Goal: Task Accomplishment & Management: Manage account settings

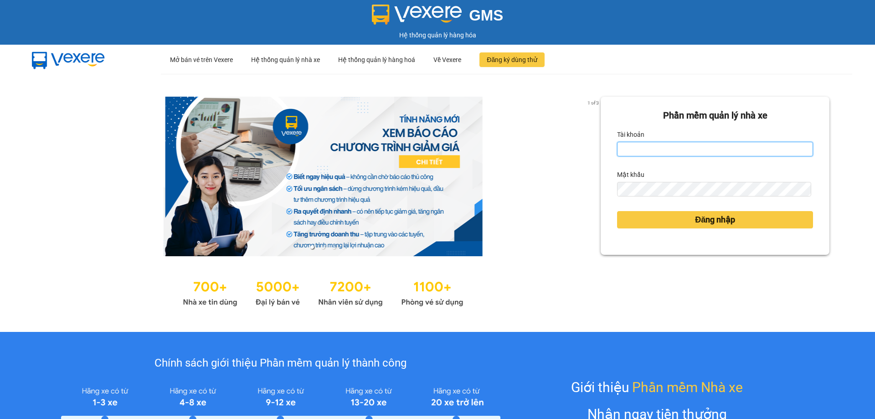
click at [702, 151] on input "Tài khoản" at bounding box center [715, 149] width 196 height 15
type input "kimphuc.binhtam"
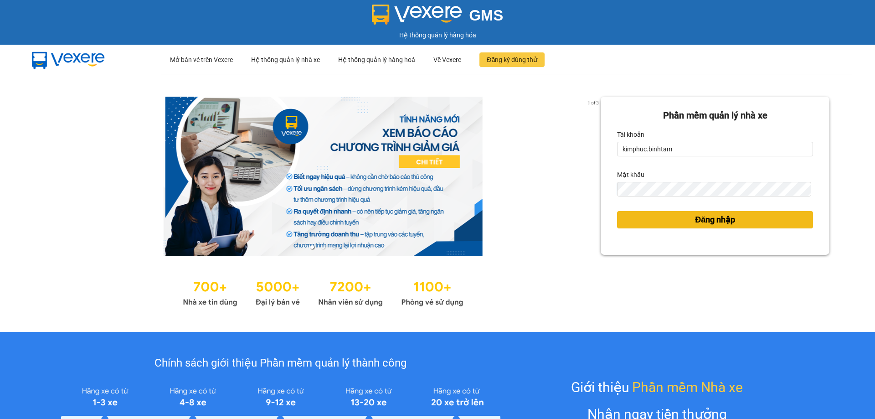
click at [686, 218] on button "Đăng nhập" at bounding box center [715, 219] width 196 height 17
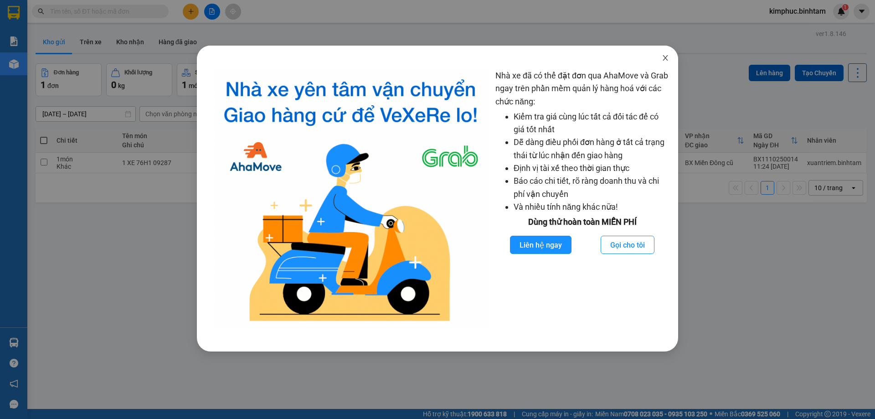
click at [664, 59] on icon "close" at bounding box center [665, 57] width 7 height 7
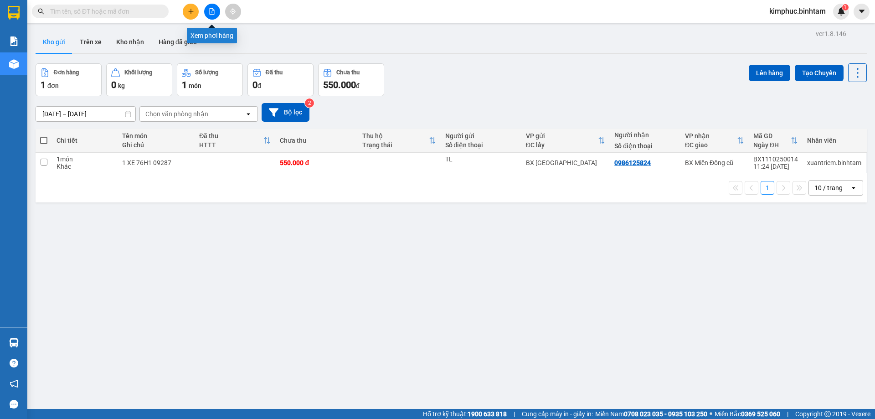
click at [210, 12] on icon "file-add" at bounding box center [212, 11] width 5 height 6
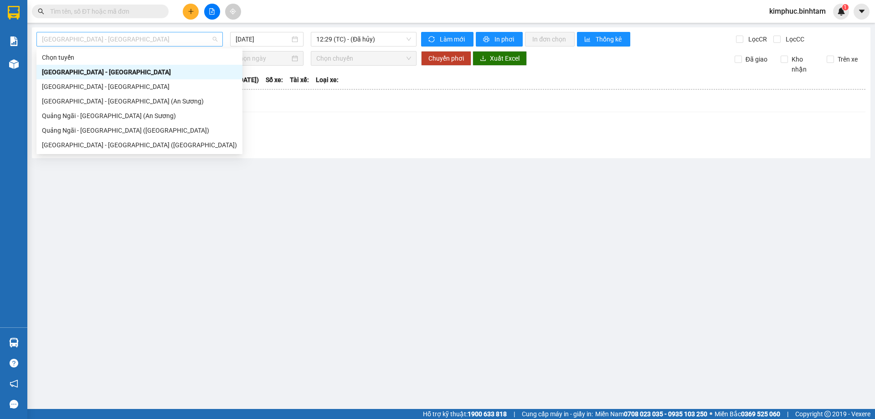
click at [124, 39] on span "[GEOGRAPHIC_DATA] - [GEOGRAPHIC_DATA]" at bounding box center [129, 39] width 175 height 14
click at [81, 101] on div "[GEOGRAPHIC_DATA] - [GEOGRAPHIC_DATA] (An Sương)" at bounding box center [139, 101] width 195 height 10
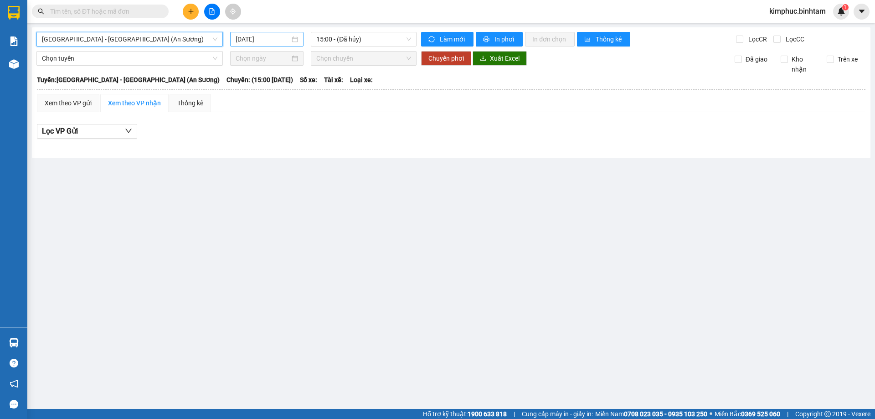
click at [257, 46] on div "[DATE]" at bounding box center [266, 39] width 73 height 15
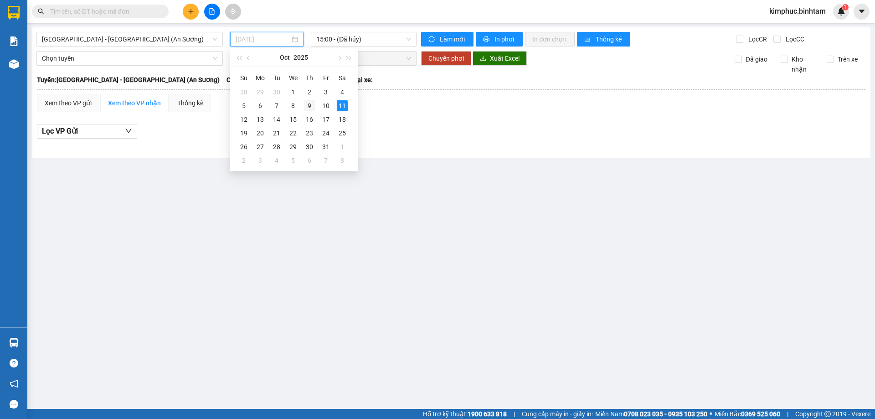
click at [309, 105] on div "9" at bounding box center [309, 105] width 11 height 11
type input "[DATE]"
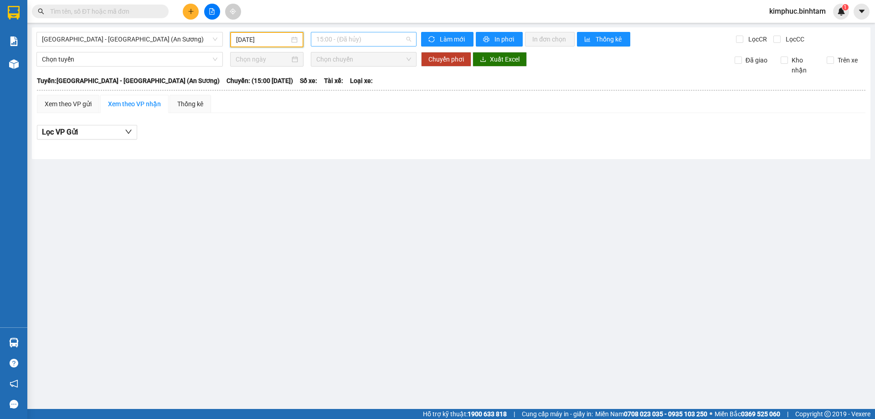
click at [337, 36] on span "15:00 - (Đã hủy)" at bounding box center [363, 39] width 95 height 14
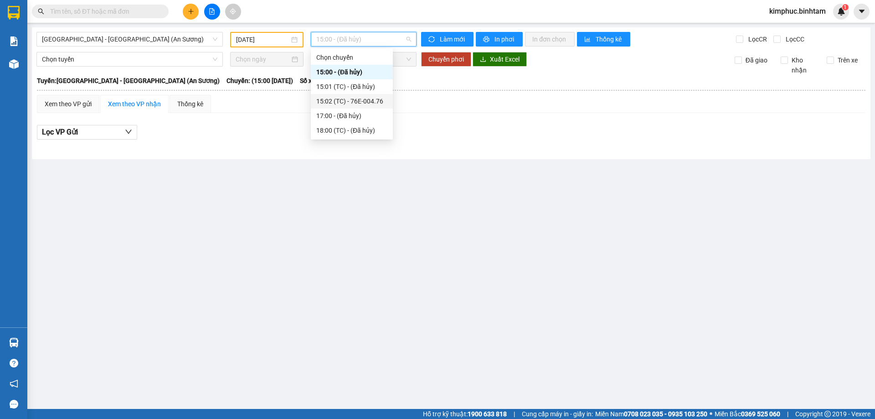
click at [353, 102] on div "15:02 (TC) - 76E-004.76" at bounding box center [351, 101] width 71 height 10
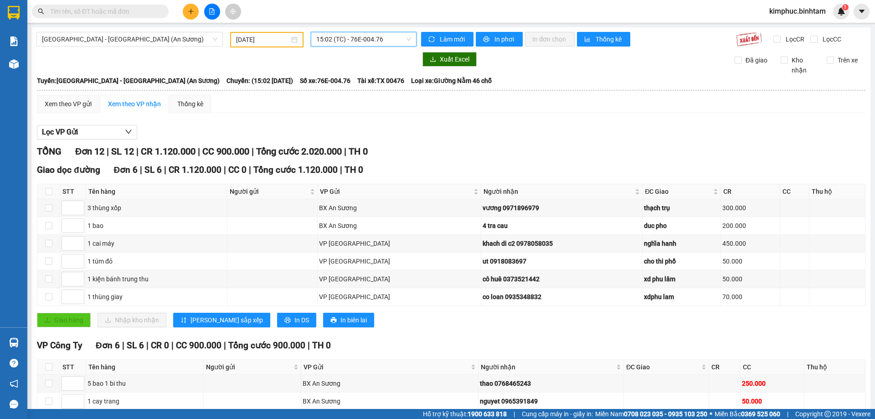
scroll to position [119, 0]
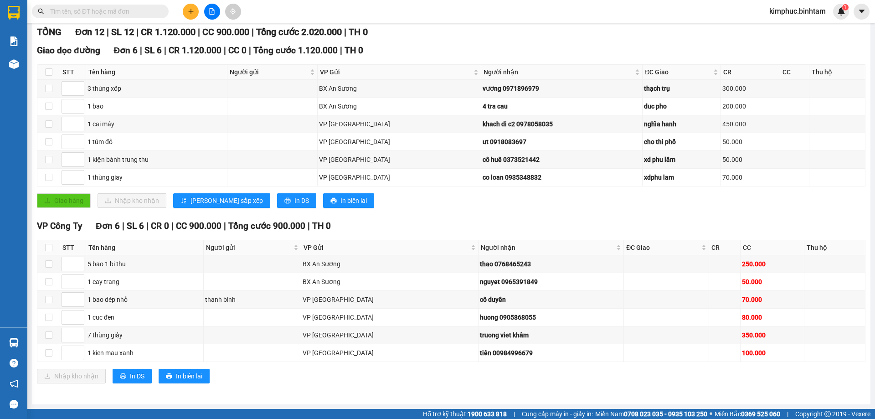
click at [117, 16] on input "text" at bounding box center [104, 11] width 108 height 10
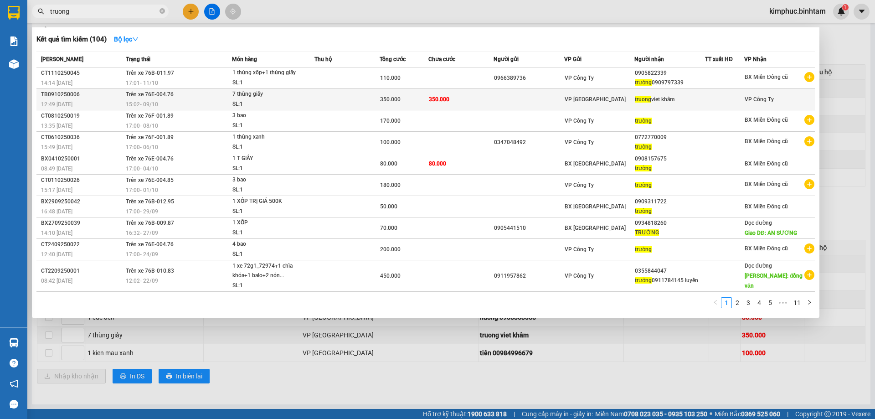
type input "truong"
click at [250, 96] on div "7 thùng giấy" at bounding box center [266, 94] width 68 height 10
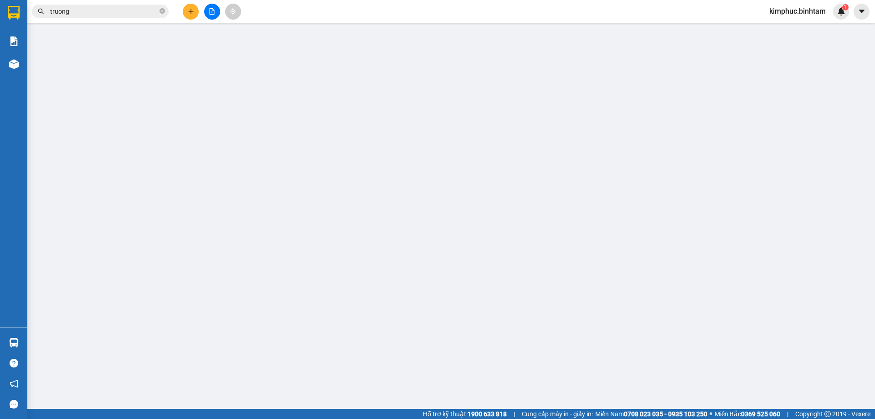
type input "truong viet khâm"
type input "350.000"
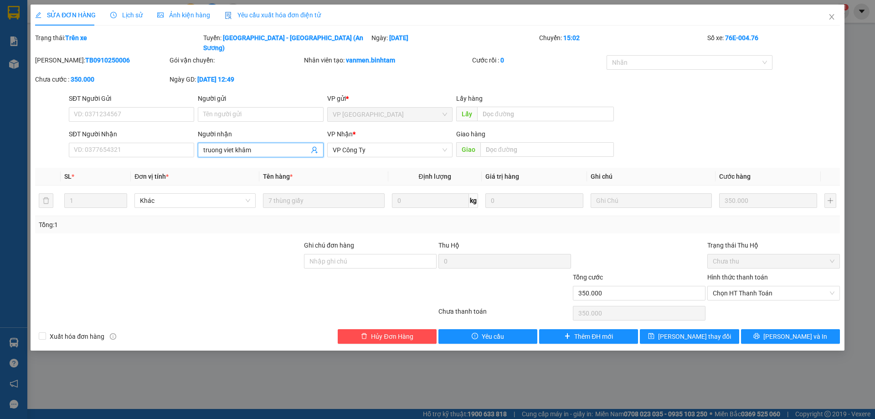
click at [277, 145] on input "truong viet khâm" at bounding box center [255, 150] width 105 height 10
type input "t"
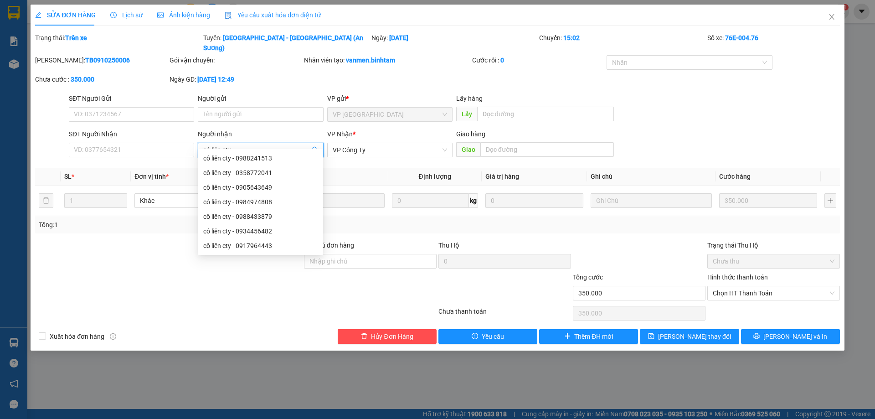
type input "cô liên cty"
click at [450, 220] on div "Tổng: 1" at bounding box center [438, 225] width 798 height 10
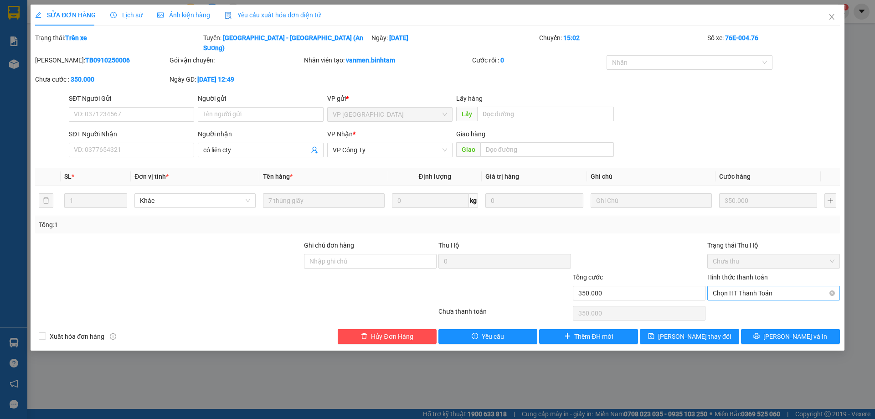
click at [750, 286] on span "Chọn HT Thanh Toán" at bounding box center [774, 293] width 122 height 14
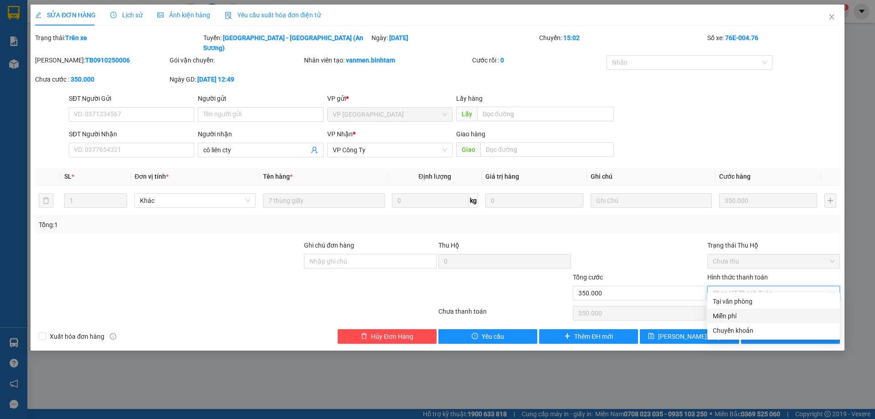
click at [741, 313] on div "Miễn phí" at bounding box center [774, 316] width 122 height 10
type input "0"
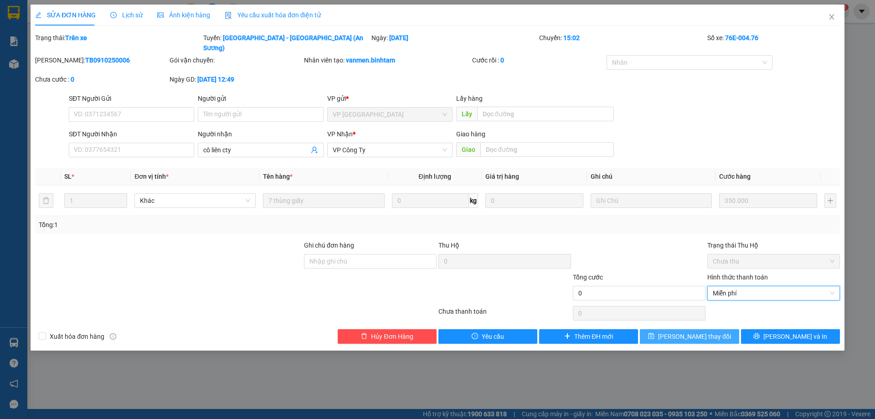
click at [714, 329] on button "[PERSON_NAME] thay đổi" at bounding box center [689, 336] width 99 height 15
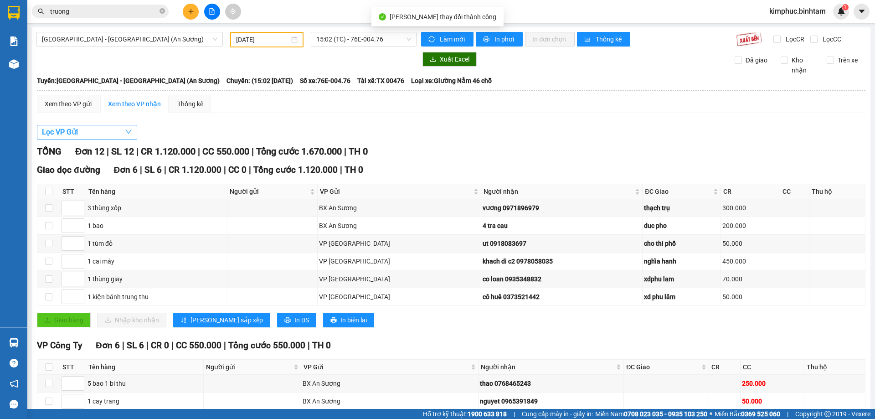
click at [59, 130] on span "Lọc VP Gửi" at bounding box center [60, 131] width 36 height 11
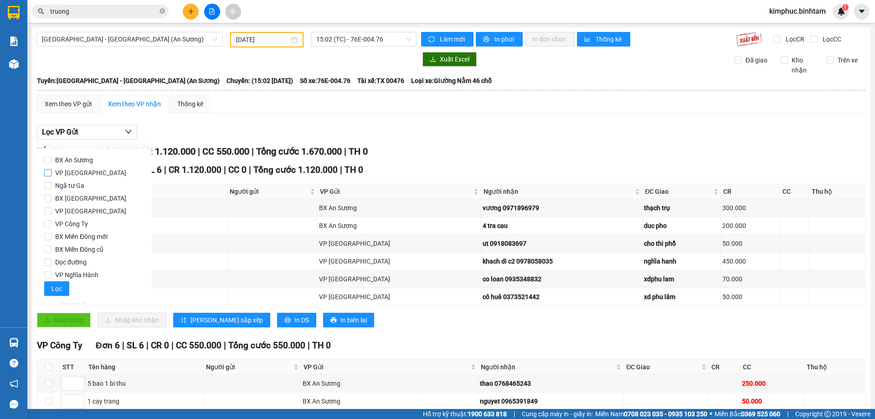
click at [52, 172] on span "VP Tân Bình" at bounding box center [91, 172] width 78 height 13
click at [52, 172] on input "VP Tân Bình" at bounding box center [47, 172] width 7 height 7
checkbox input "true"
click at [59, 284] on span "Lọc" at bounding box center [57, 289] width 10 height 10
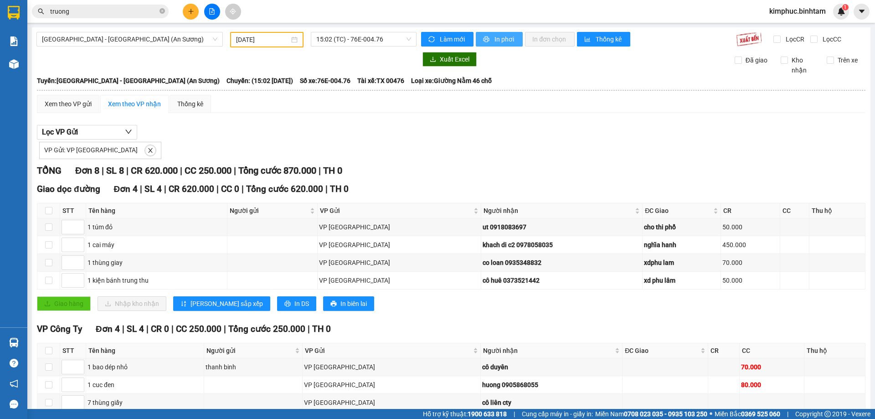
click at [501, 39] on span "In phơi" at bounding box center [505, 39] width 21 height 10
click at [270, 38] on input "[DATE]" at bounding box center [262, 40] width 53 height 10
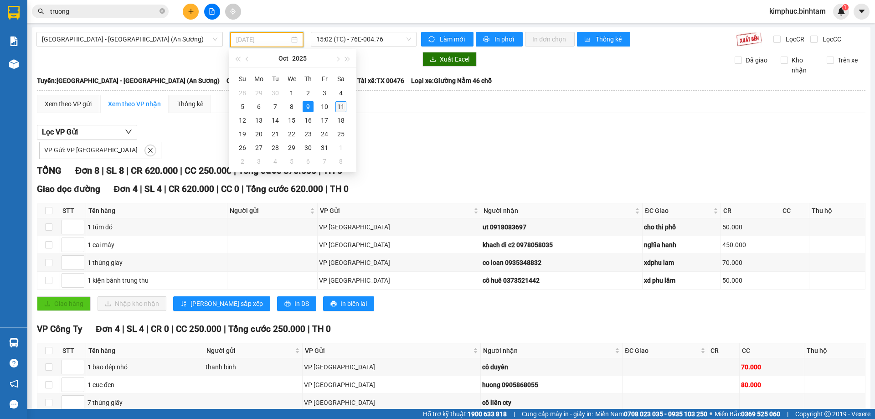
click at [339, 105] on div "11" at bounding box center [340, 106] width 11 height 11
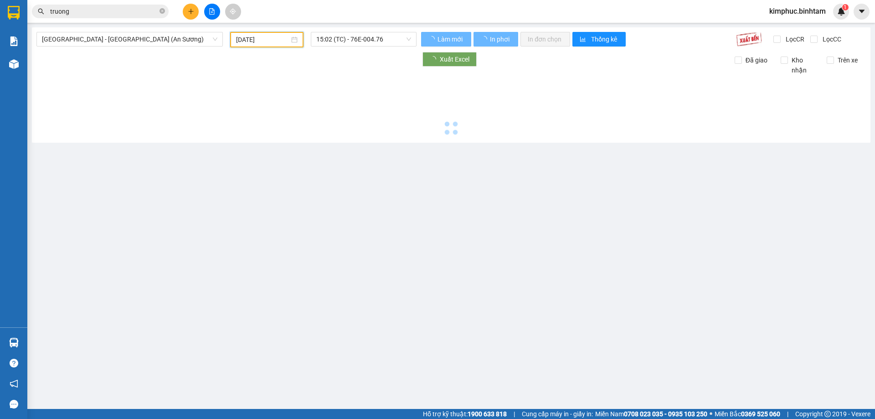
type input "[DATE]"
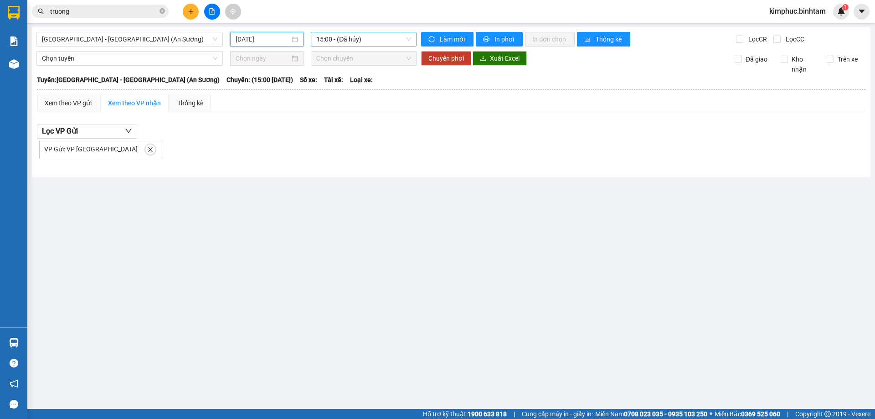
click at [352, 39] on span "15:00 - (Đã hủy)" at bounding box center [363, 39] width 95 height 14
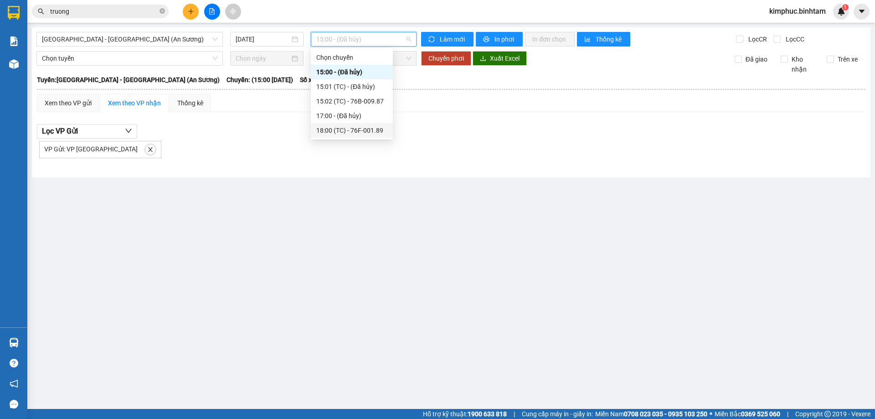
click at [367, 132] on div "18:00 (TC) - 76F-001.89" at bounding box center [351, 130] width 71 height 10
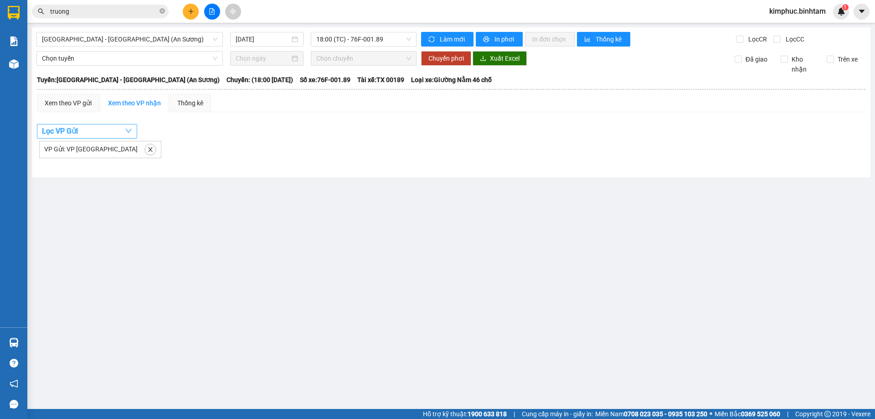
click at [52, 130] on span "Lọc VP Gửi" at bounding box center [60, 130] width 36 height 11
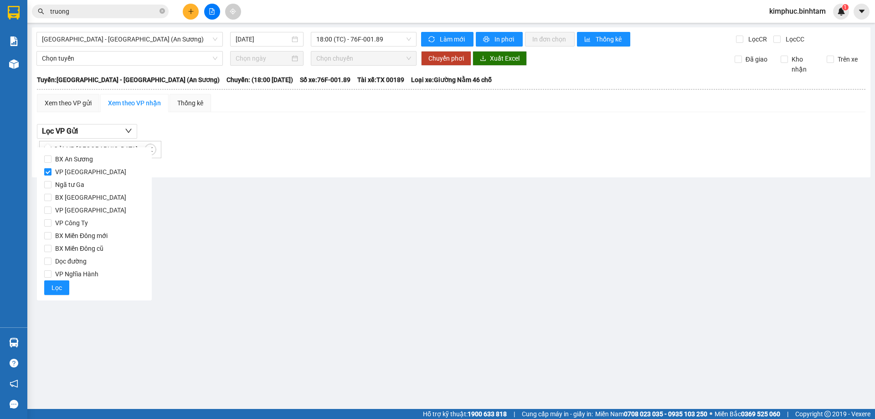
click at [46, 170] on input "VP Tân Bình" at bounding box center [47, 171] width 7 height 7
checkbox input "false"
click at [49, 157] on input "BX An Sương" at bounding box center [47, 158] width 7 height 7
checkbox input "true"
click at [52, 285] on span "Lọc" at bounding box center [57, 288] width 10 height 10
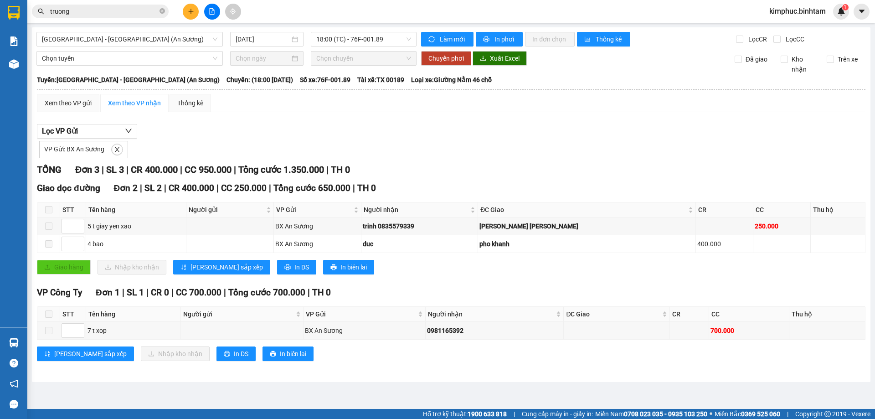
click at [782, 9] on span "kimphuc.binhtam" at bounding box center [797, 10] width 71 height 11
click at [789, 31] on span "Đăng xuất" at bounding box center [801, 28] width 52 height 10
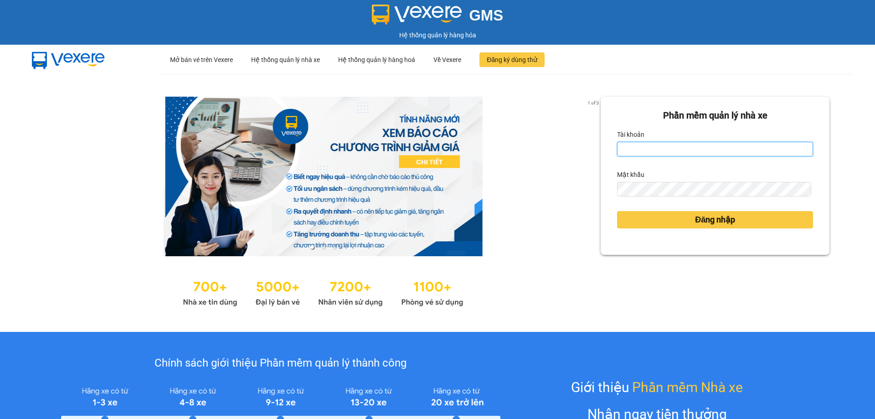
click at [698, 151] on input "Tài khoản" at bounding box center [715, 149] width 196 height 15
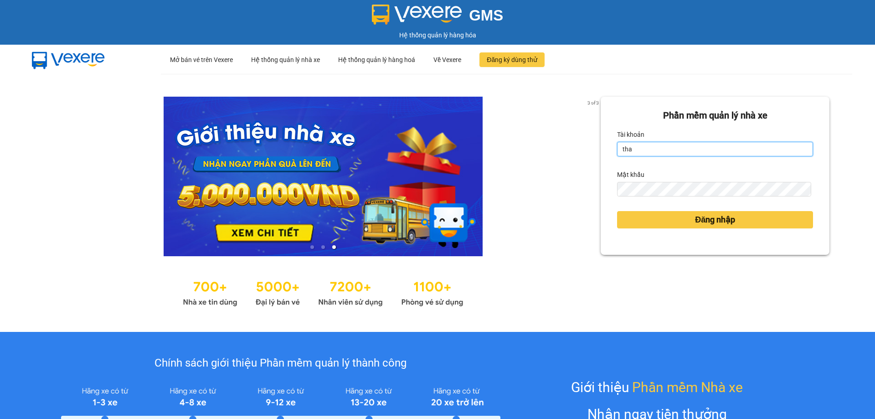
type input "thanhhoa.binhtam"
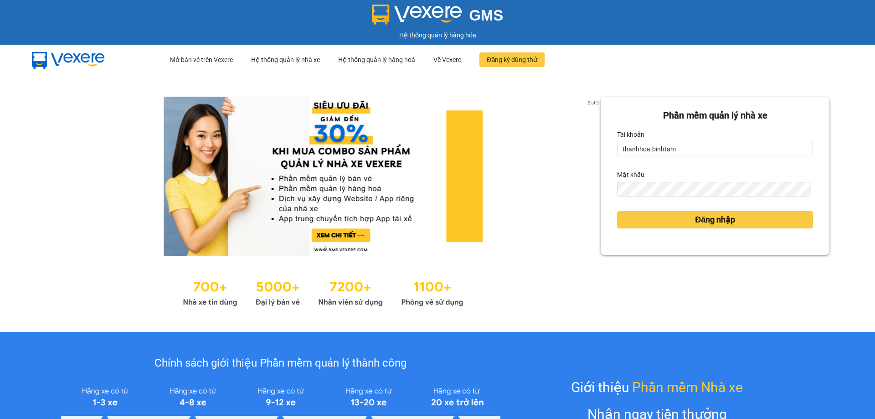
click at [664, 174] on div "Mật khẩu" at bounding box center [715, 174] width 196 height 15
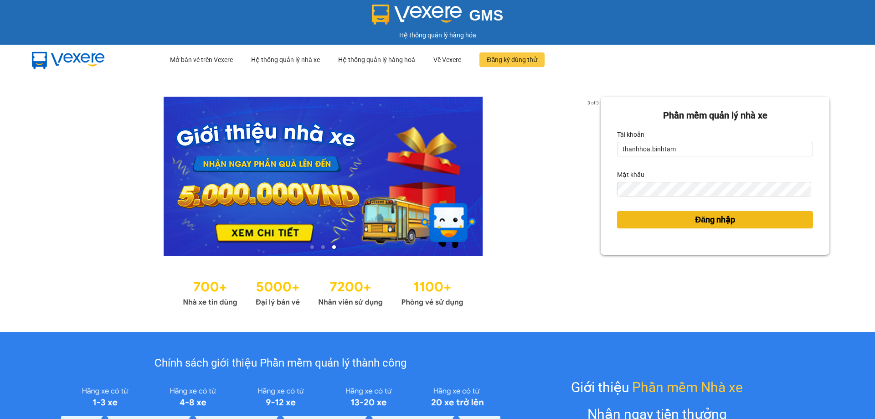
click at [681, 222] on button "Đăng nhập" at bounding box center [715, 219] width 196 height 17
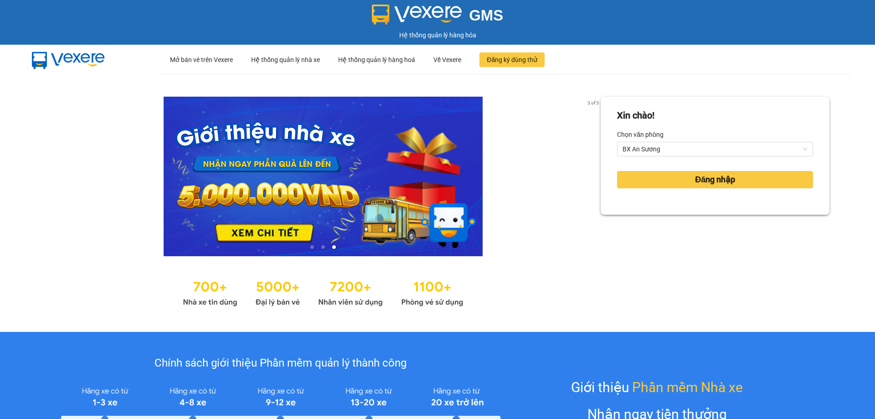
click at [698, 219] on div "Xin chào! Chọn văn phòng BX An Sương Đăng nhập" at bounding box center [715, 203] width 229 height 212
click at [704, 176] on span "Đăng nhập" at bounding box center [715, 179] width 40 height 13
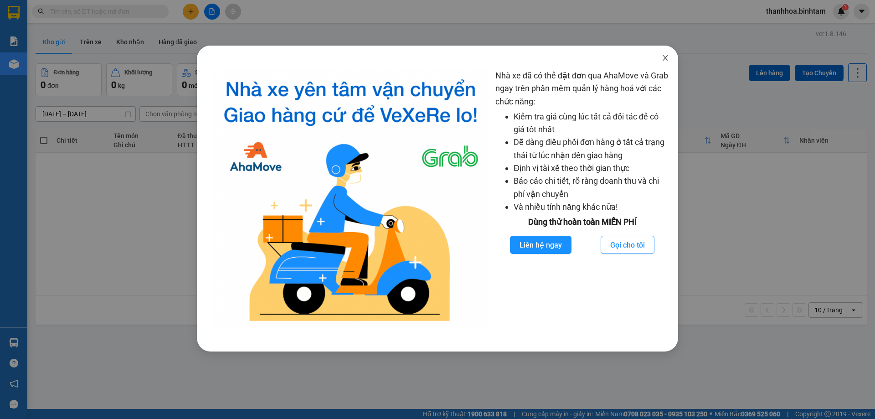
click at [664, 56] on icon "close" at bounding box center [665, 57] width 7 height 7
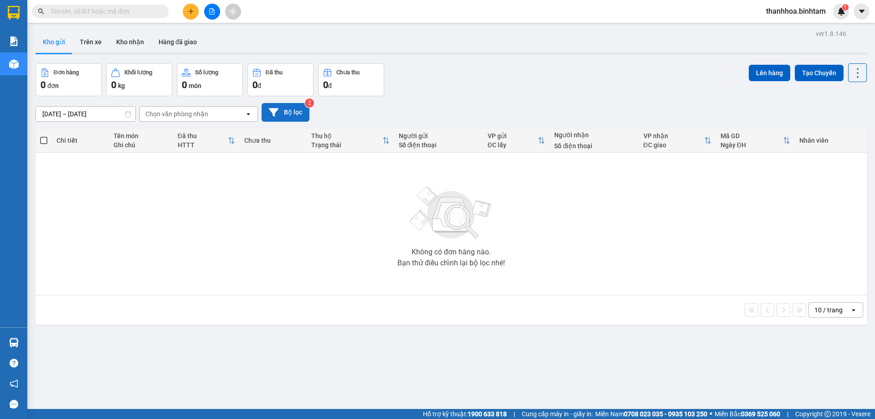
click at [289, 113] on button "Bộ lọc" at bounding box center [286, 112] width 48 height 19
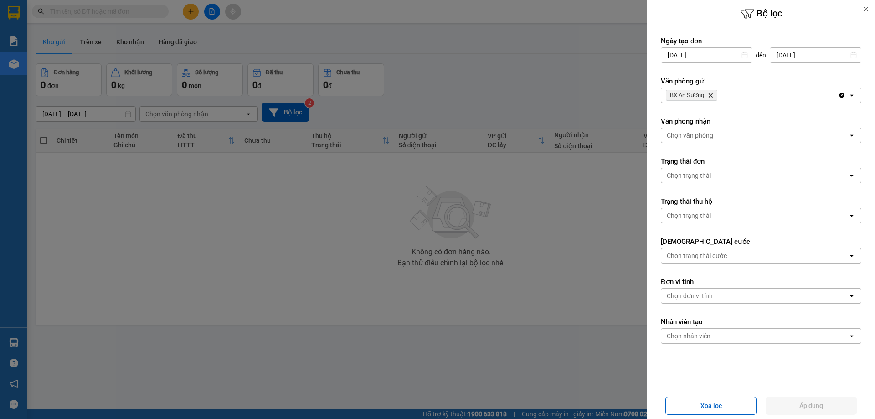
click at [684, 94] on span "BX An Sương" at bounding box center [687, 95] width 34 height 7
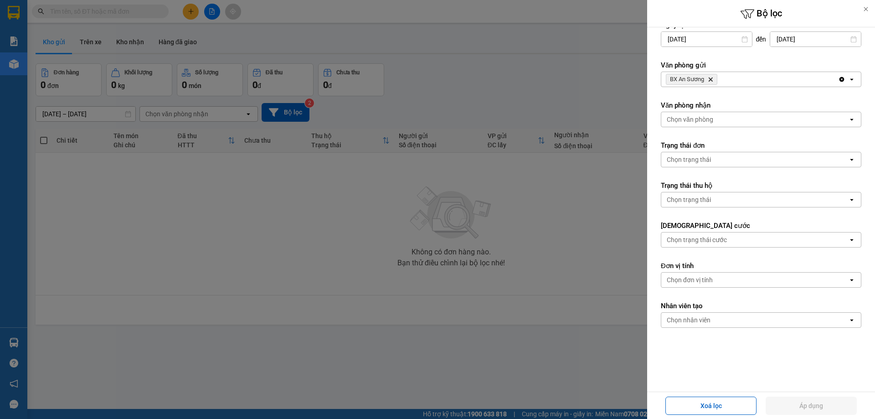
click at [588, 282] on div at bounding box center [437, 209] width 875 height 419
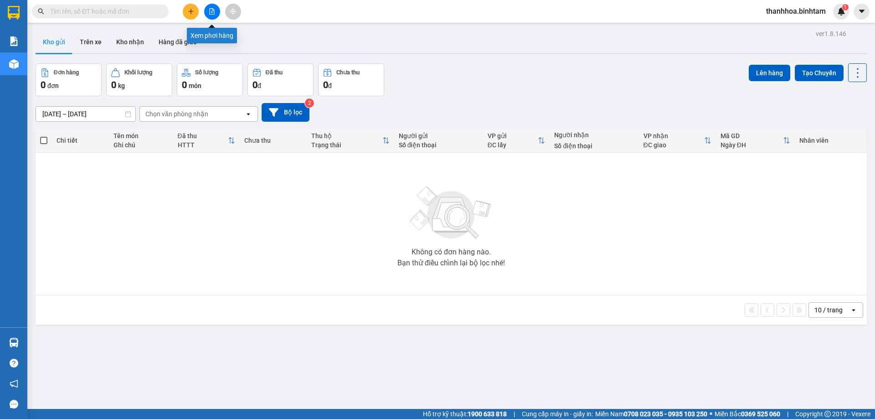
click at [213, 6] on button at bounding box center [212, 12] width 16 height 16
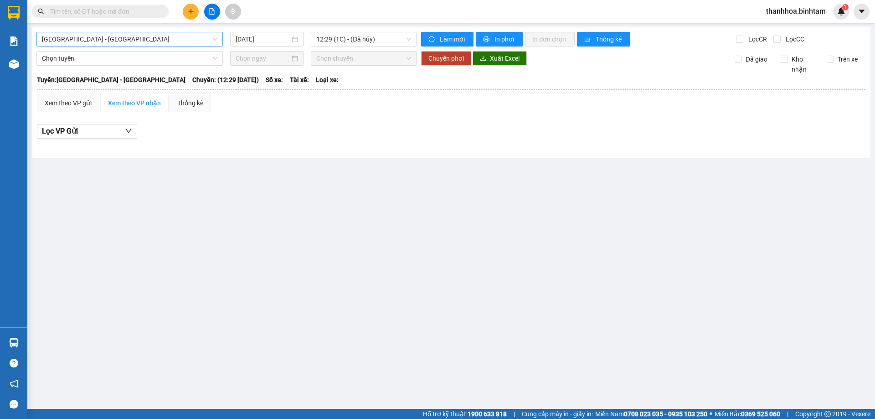
click at [88, 39] on span "[GEOGRAPHIC_DATA] - [GEOGRAPHIC_DATA]" at bounding box center [129, 39] width 175 height 14
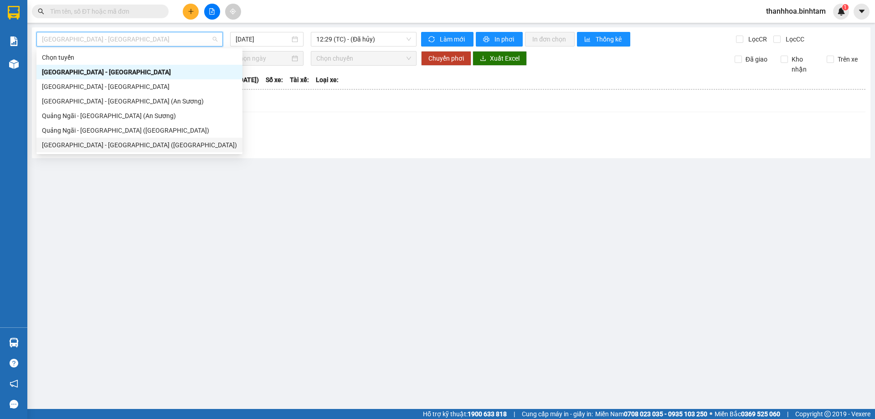
click at [81, 144] on div "[GEOGRAPHIC_DATA] - [GEOGRAPHIC_DATA] ([GEOGRAPHIC_DATA])" at bounding box center [139, 145] width 195 height 10
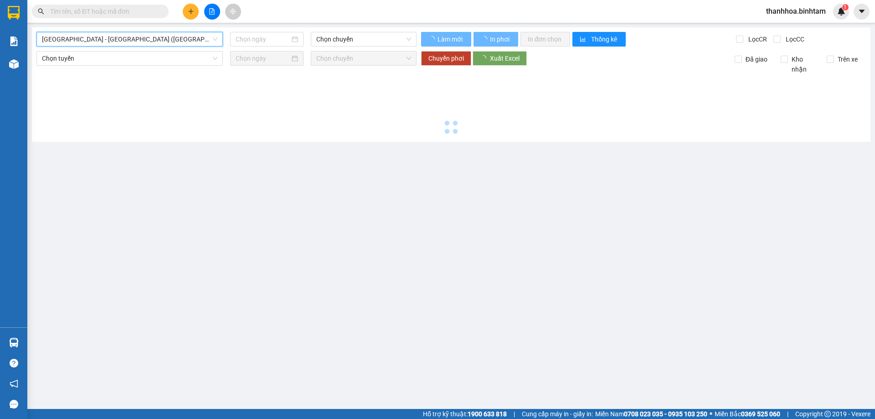
type input "[DATE]"
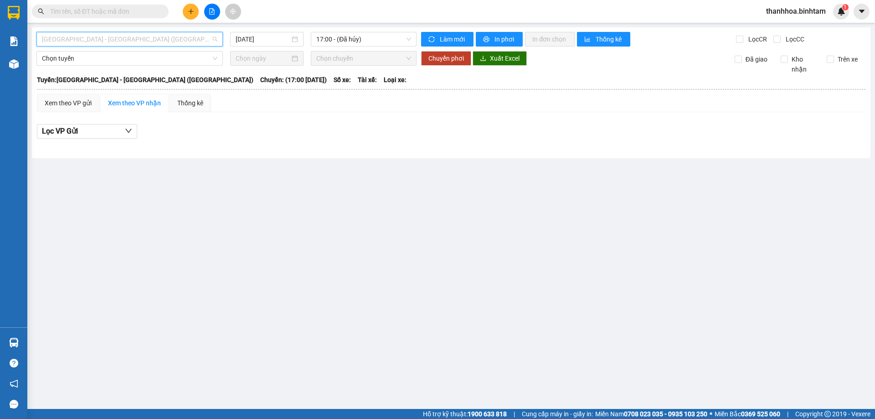
click at [87, 37] on span "[GEOGRAPHIC_DATA] - [GEOGRAPHIC_DATA] ([GEOGRAPHIC_DATA])" at bounding box center [129, 39] width 175 height 14
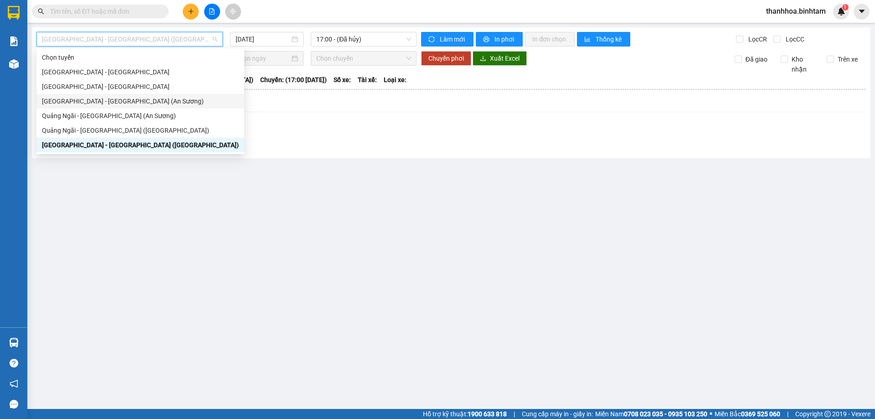
click at [68, 102] on div "[GEOGRAPHIC_DATA] - [GEOGRAPHIC_DATA] (An Sương)" at bounding box center [140, 101] width 197 height 10
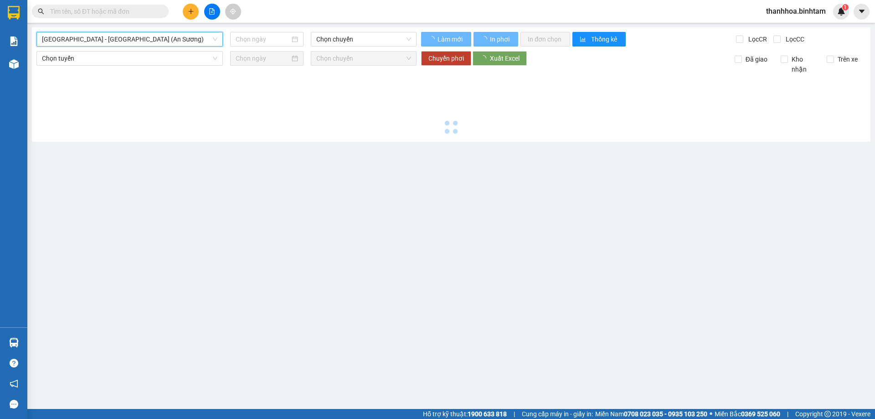
type input "[DATE]"
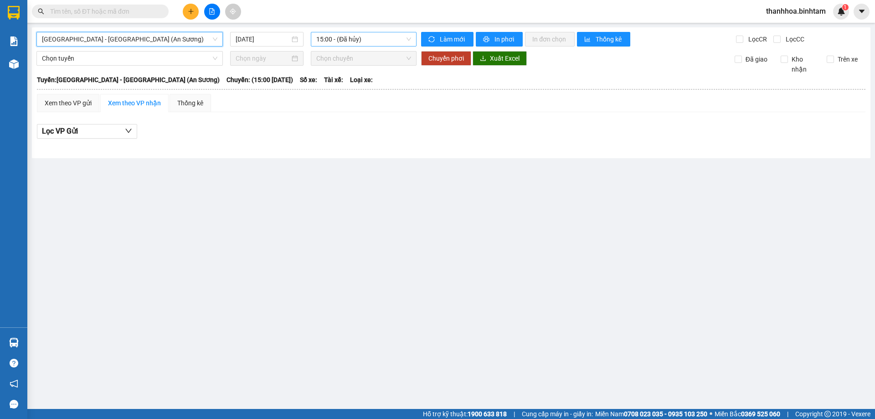
click at [334, 40] on span "15:00 - (Đã hủy)" at bounding box center [363, 39] width 95 height 14
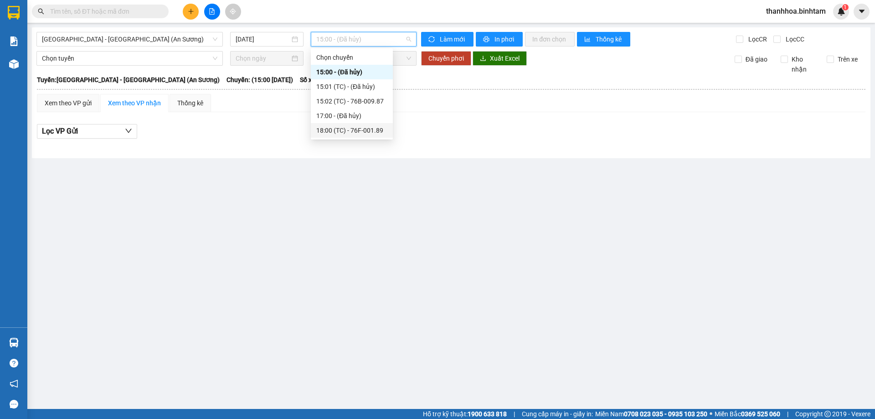
click at [368, 130] on div "18:00 (TC) - 76F-001.89" at bounding box center [351, 130] width 71 height 10
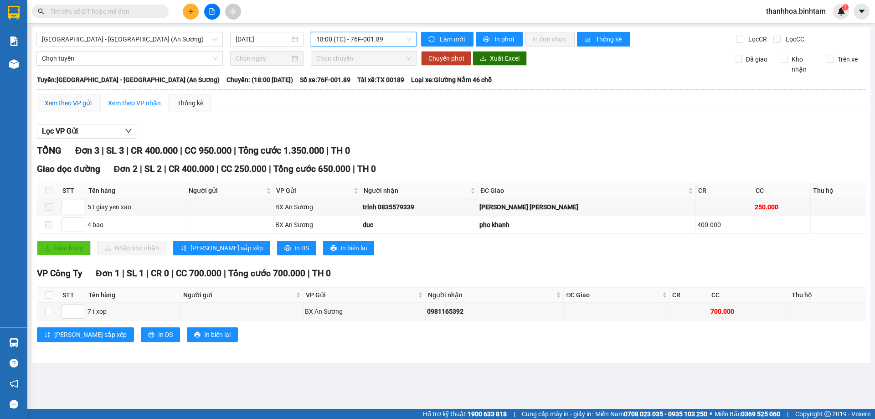
click at [68, 103] on div "Xem theo VP gửi" at bounding box center [68, 103] width 47 height 10
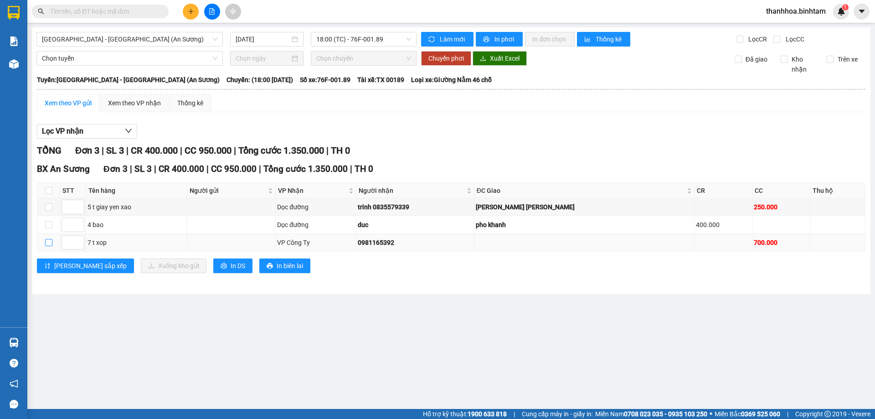
click at [49, 242] on input "checkbox" at bounding box center [48, 242] width 7 height 7
checkbox input "true"
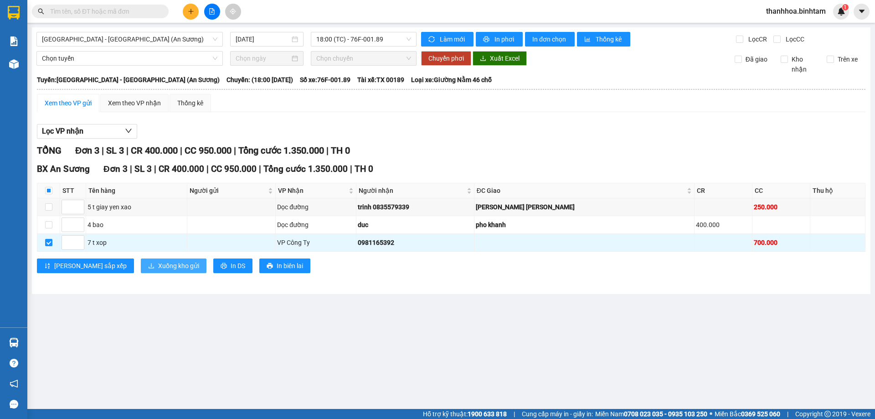
click at [158, 266] on span "Xuống kho gửi" at bounding box center [178, 266] width 41 height 10
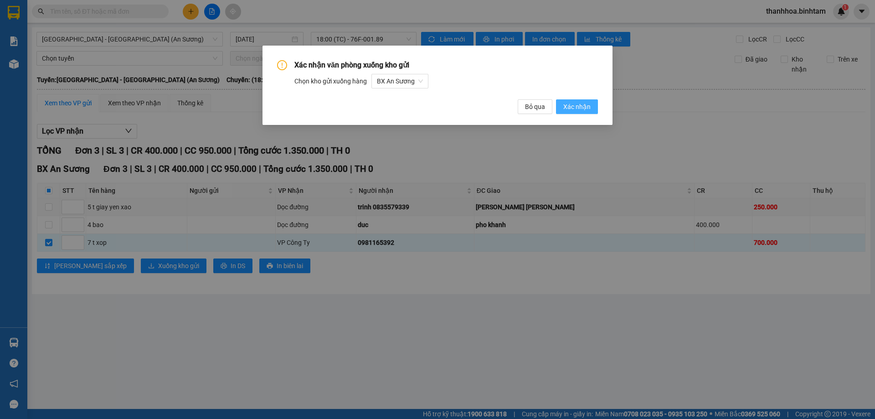
click at [577, 107] on span "Xác nhận" at bounding box center [576, 107] width 27 height 10
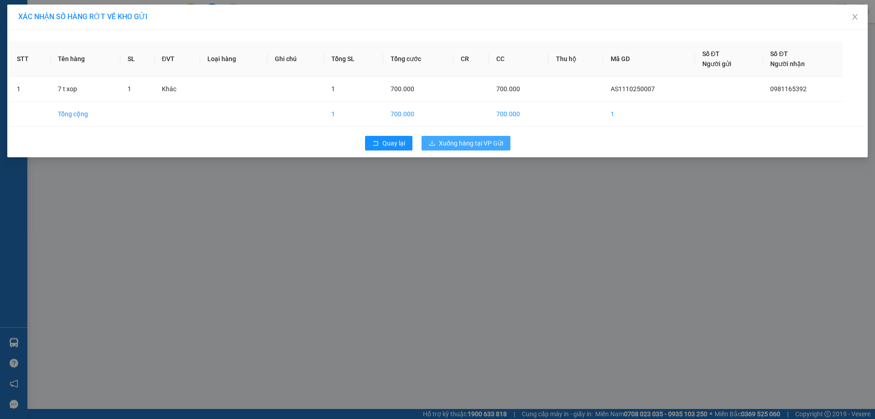
click at [499, 138] on button "Xuống hàng tại VP Gửi" at bounding box center [466, 143] width 89 height 15
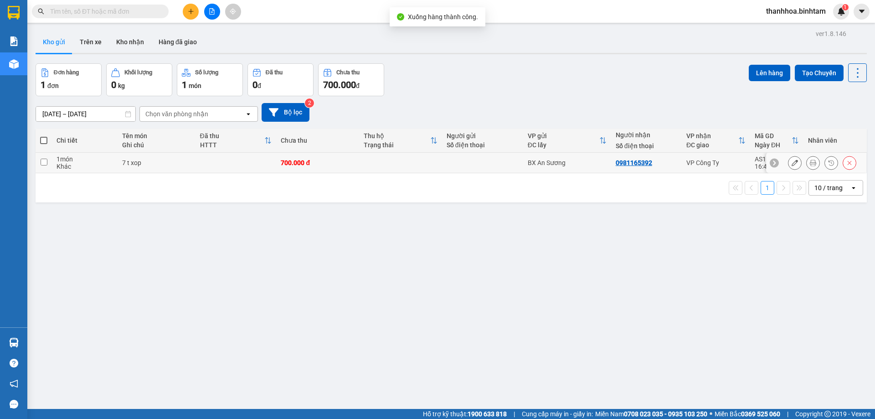
click at [792, 163] on icon at bounding box center [795, 163] width 6 height 6
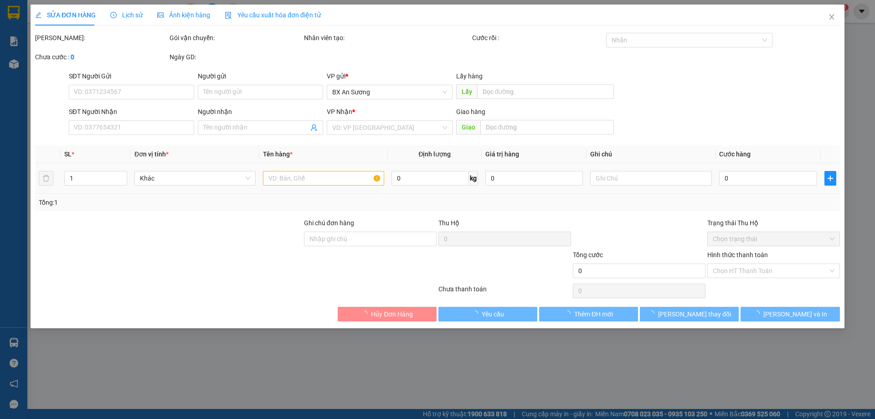
type input "0981165392"
type input "700.000"
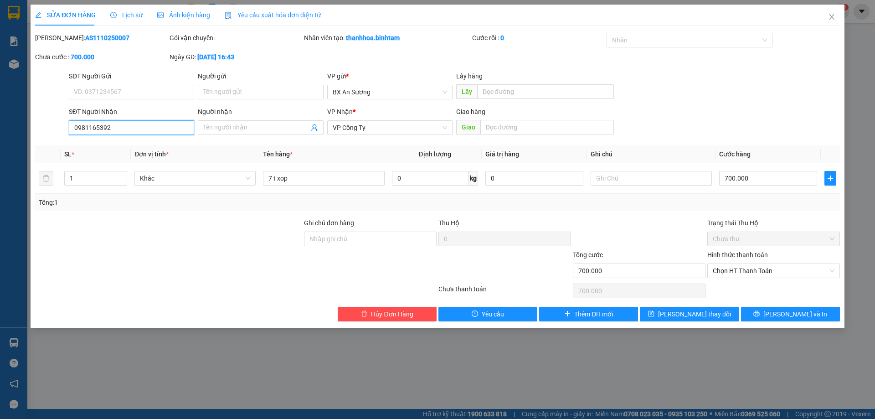
click at [134, 127] on input "0981165392" at bounding box center [131, 127] width 125 height 15
type input "0"
type input "0907122511"
click at [236, 129] on input "Người nhận" at bounding box center [255, 128] width 105 height 10
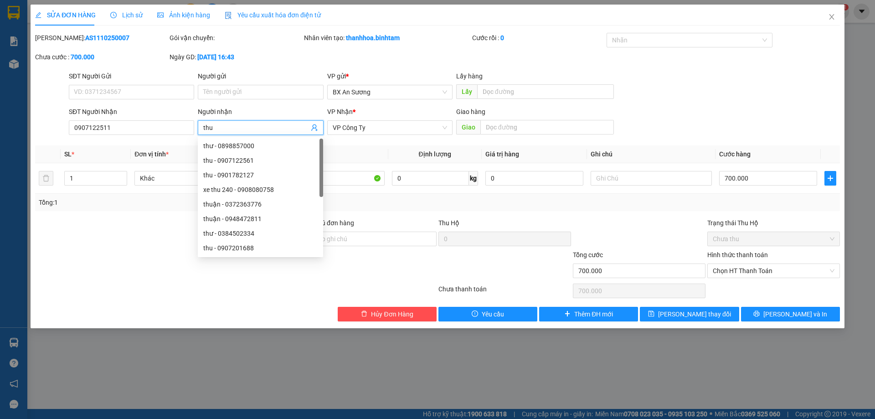
click at [416, 209] on div "Tổng: 1" at bounding box center [437, 202] width 805 height 17
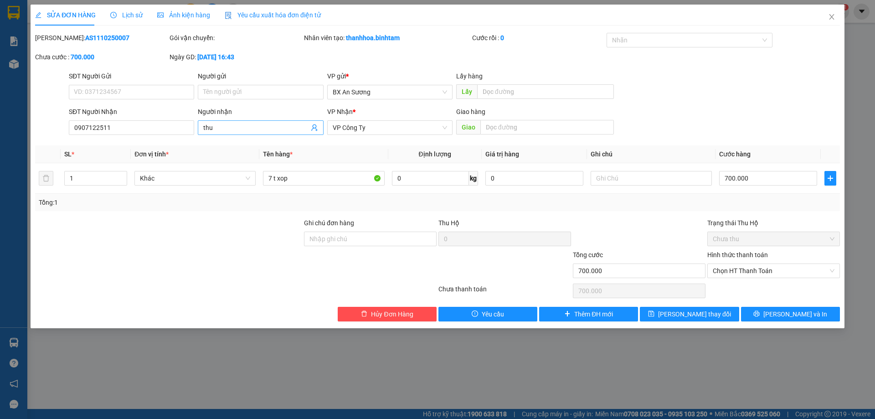
click at [256, 127] on input "thu" at bounding box center [255, 128] width 105 height 10
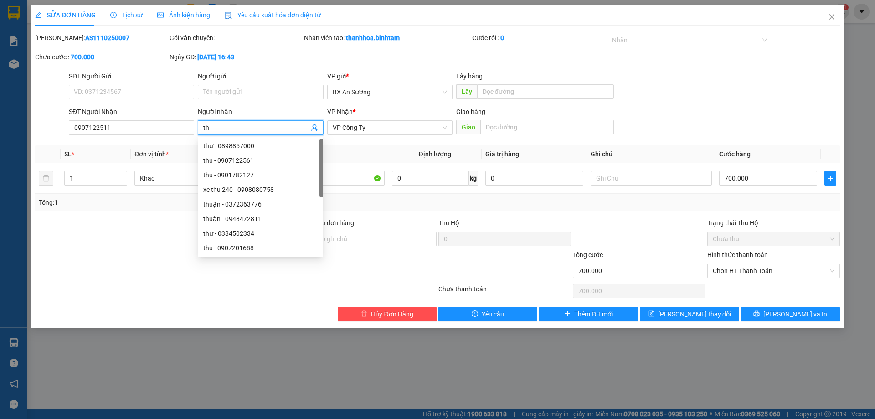
type input "t"
type input "quỳnh"
click at [398, 209] on div "Tổng: 1" at bounding box center [437, 202] width 805 height 17
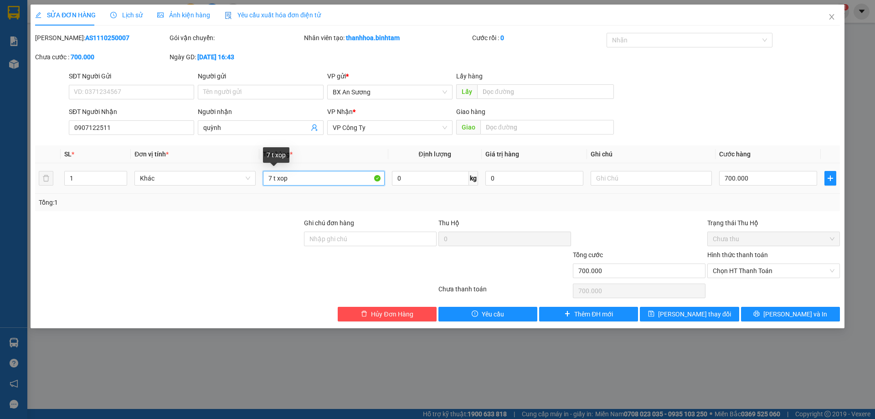
click at [271, 179] on input "7 t xop" at bounding box center [323, 178] width 121 height 15
type input "1 t xop"
click at [734, 177] on input "700.000" at bounding box center [768, 178] width 98 height 15
click at [733, 179] on input "700.000" at bounding box center [768, 178] width 98 height 15
click at [733, 180] on input "700.000" at bounding box center [768, 178] width 98 height 15
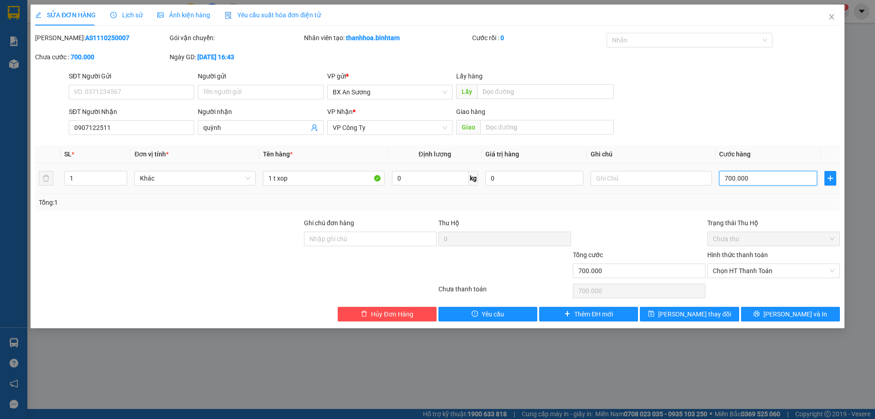
click at [733, 184] on input "700.000" at bounding box center [768, 178] width 98 height 15
type input "70.000"
type input "0"
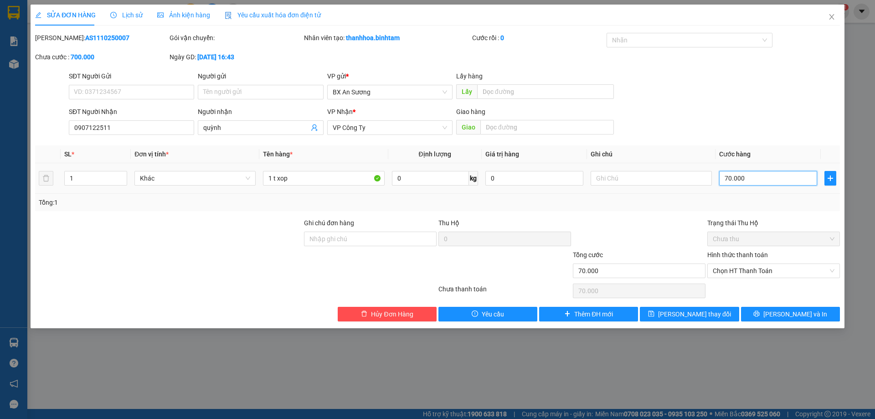
type input "0"
type input "0.000"
type input "50.000"
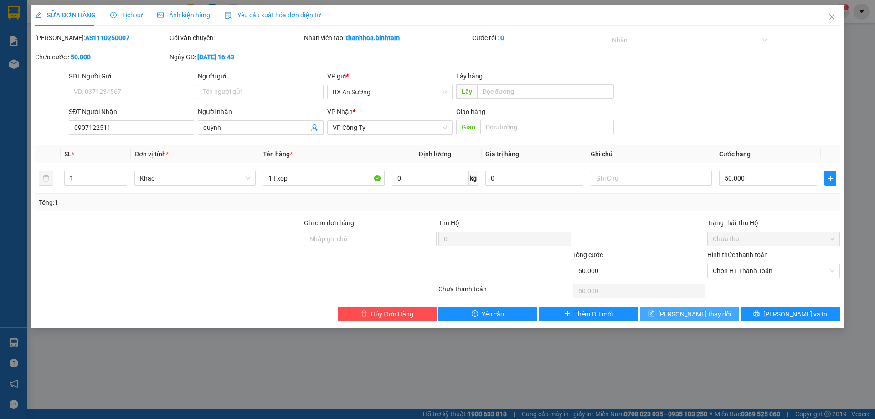
click at [701, 315] on span "[PERSON_NAME] thay đổi" at bounding box center [694, 314] width 73 height 10
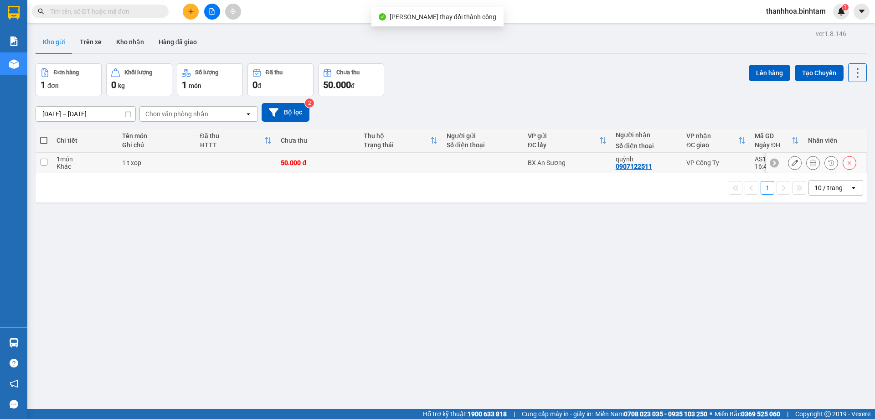
click at [42, 158] on td at bounding box center [44, 163] width 16 height 21
checkbox input "true"
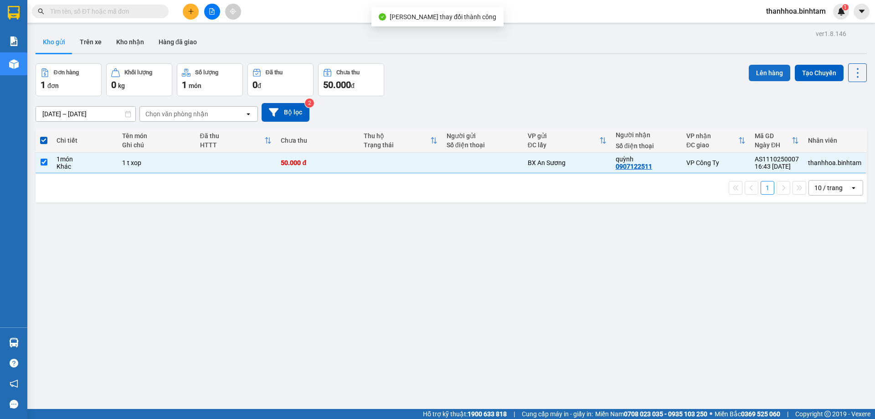
click at [759, 73] on button "Lên hàng" at bounding box center [769, 73] width 41 height 16
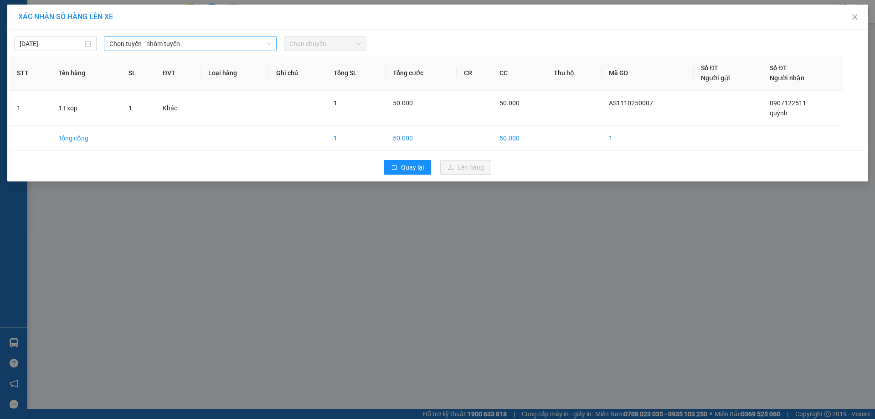
click at [155, 42] on span "Chọn tuyến - nhóm tuyến" at bounding box center [190, 44] width 162 height 14
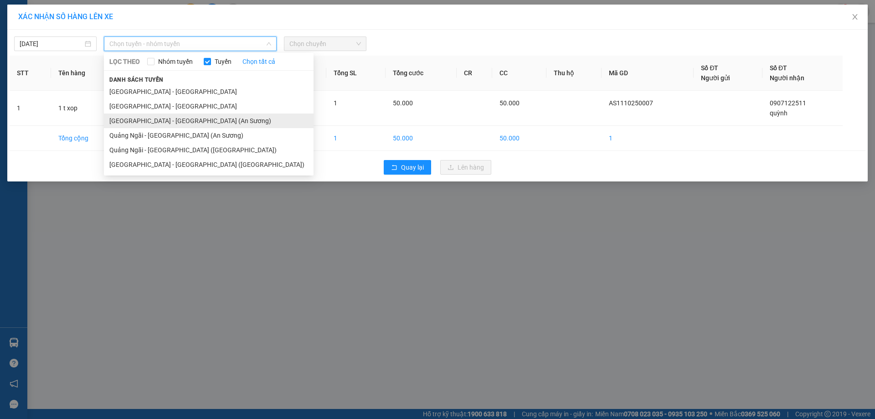
click at [139, 120] on li "[GEOGRAPHIC_DATA] - [GEOGRAPHIC_DATA] (An Sương)" at bounding box center [209, 120] width 210 height 15
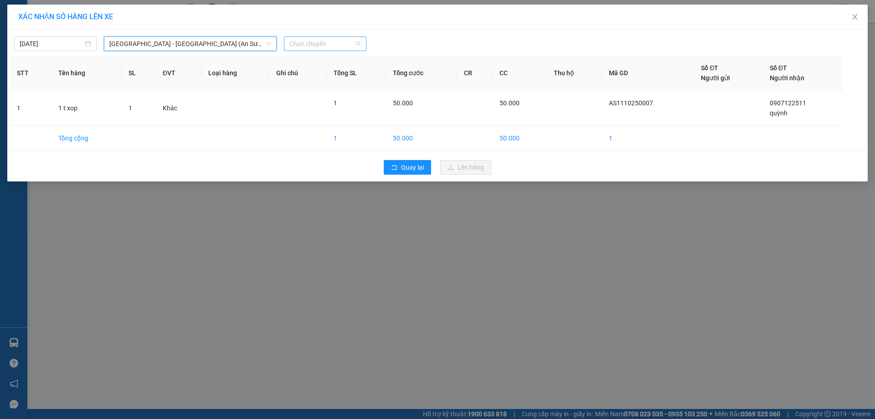
click at [322, 37] on span "Chọn chuyến" at bounding box center [325, 44] width 72 height 14
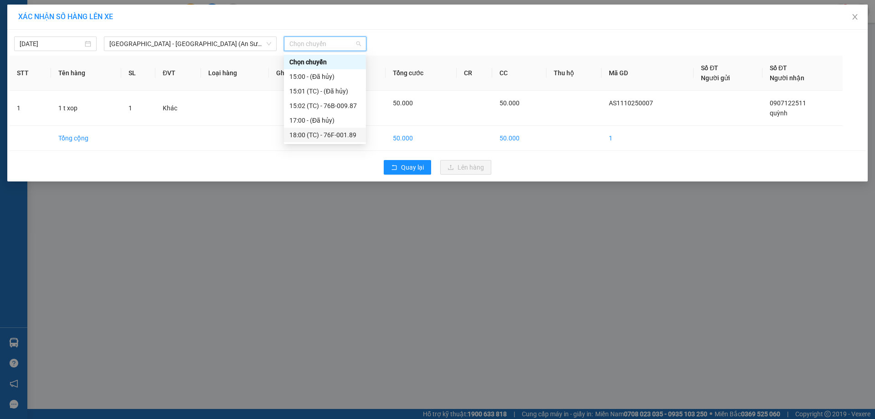
click at [343, 134] on div "18:00 (TC) - 76F-001.89" at bounding box center [324, 135] width 71 height 10
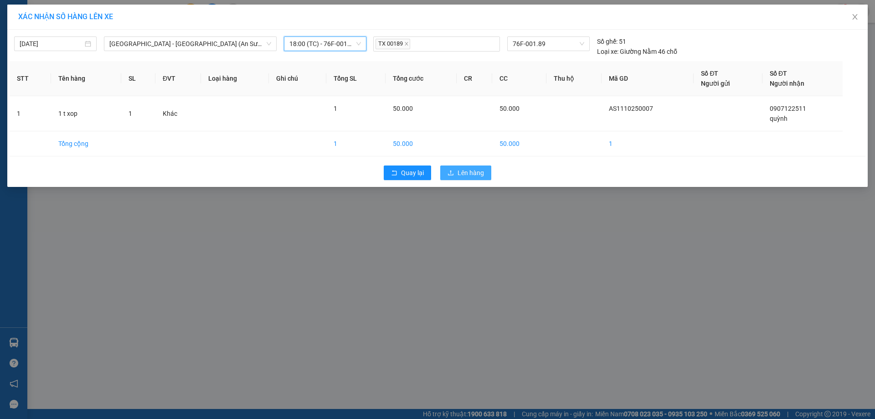
click at [478, 174] on span "Lên hàng" at bounding box center [471, 173] width 26 height 10
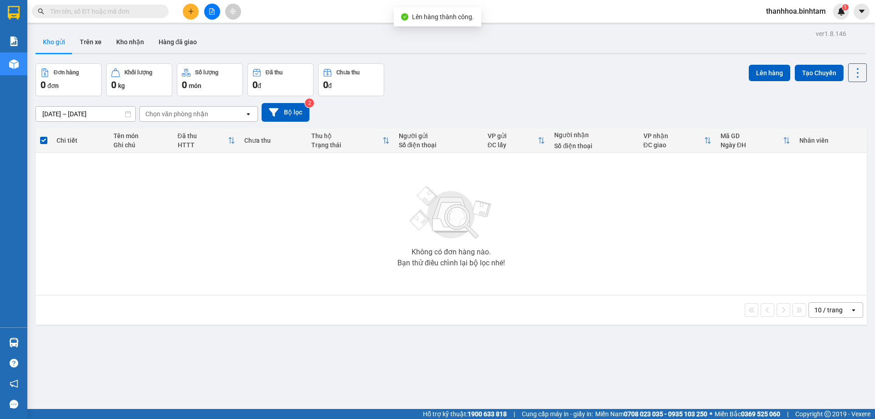
click at [807, 10] on span "thanhhoa.binhtam" at bounding box center [796, 10] width 74 height 11
click at [797, 29] on span "Đăng xuất" at bounding box center [800, 28] width 56 height 10
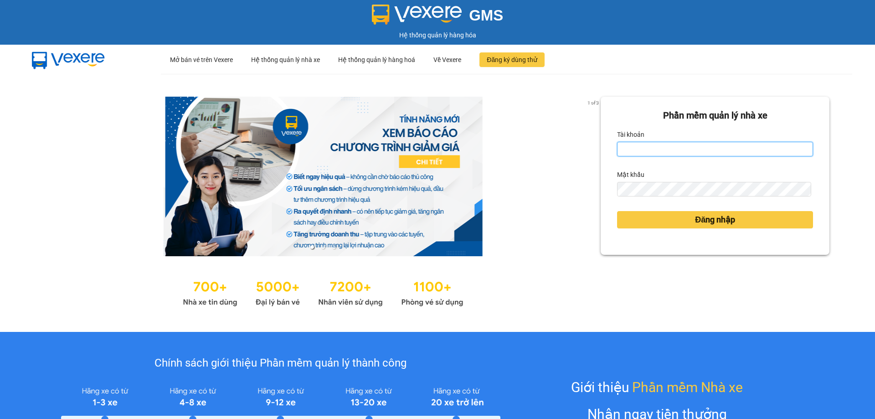
click at [656, 142] on input "Tài khoản" at bounding box center [715, 149] width 196 height 15
type input "kimphuc.binhtam"
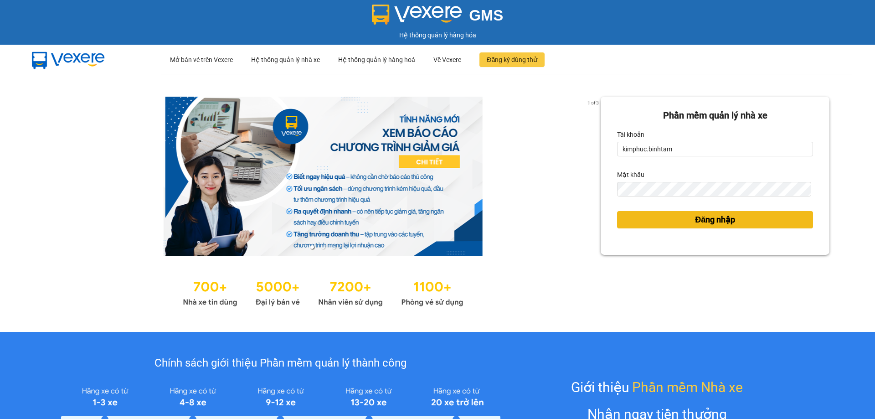
click at [746, 224] on button "Đăng nhập" at bounding box center [715, 219] width 196 height 17
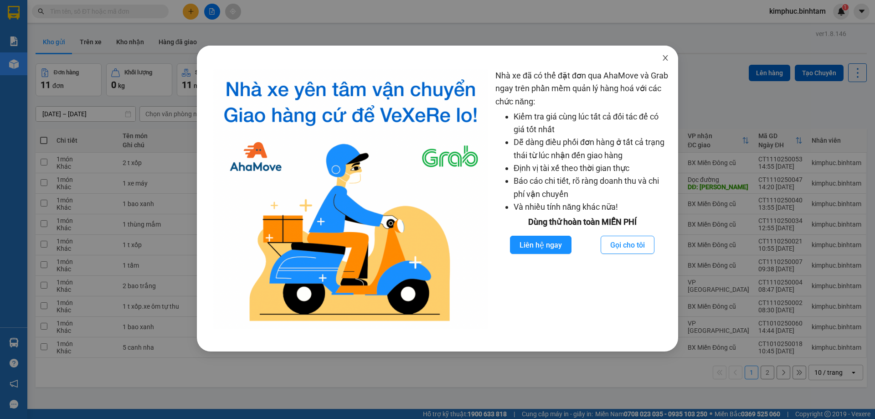
click at [663, 59] on icon "close" at bounding box center [665, 57] width 7 height 7
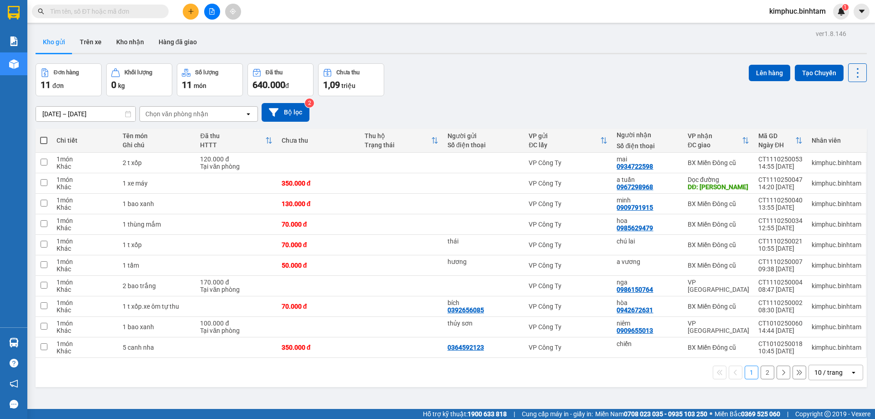
click at [769, 374] on div "1 2 10 / trang open" at bounding box center [451, 372] width 824 height 15
click at [779, 13] on span "kimphuc.binhtam" at bounding box center [797, 10] width 71 height 11
click at [783, 32] on span "Đăng xuất" at bounding box center [801, 28] width 52 height 10
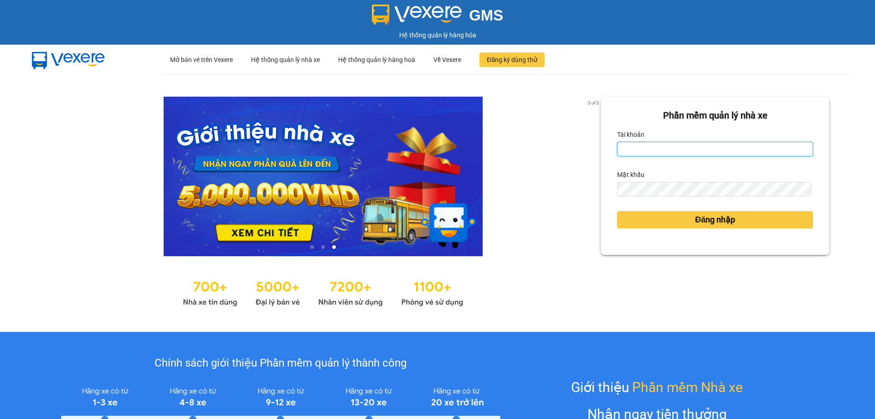
click at [699, 156] on input "Tài khoản" at bounding box center [715, 149] width 196 height 15
